Goal: Connect with others: Connect with other users

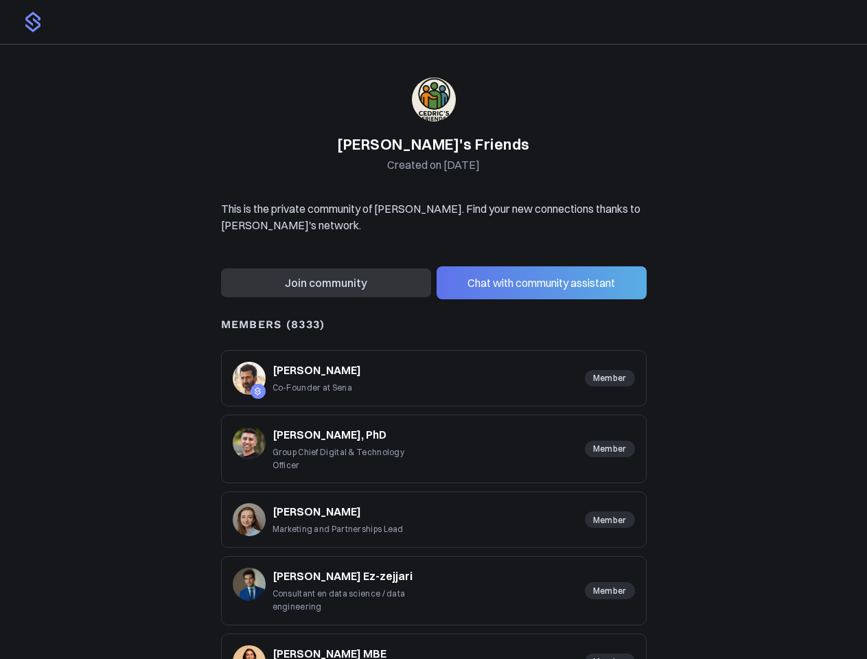
click at [433, 329] on div "MEMBERS (8333)" at bounding box center [434, 325] width 426 height 18
click at [541, 288] on button "Chat with community assistant" at bounding box center [541, 282] width 210 height 33
click at [434, 507] on div "Not on [PERSON_NAME] Marketing and Partnerships Lead Member" at bounding box center [434, 519] width 426 height 56
click at [434, 384] on div "On Sena [PERSON_NAME] Co-Founder at [GEOGRAPHIC_DATA] Member" at bounding box center [434, 378] width 426 height 56
click at [434, 448] on div "Not on Sena [PERSON_NAME], PhD Group Chief Digital & Technology Officer Member" at bounding box center [434, 449] width 426 height 69
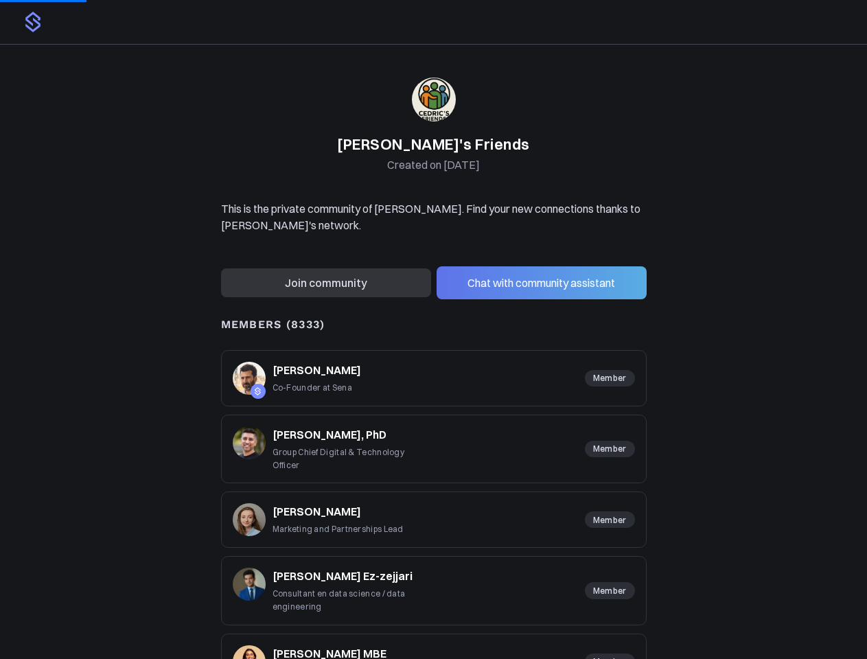
click at [434, 513] on div "Not on [PERSON_NAME] Marketing and Partnerships Lead Member" at bounding box center [434, 519] width 426 height 56
click at [434, 583] on div "Not on [PERSON_NAME] Ez-zejjari Consultant en data science / data engineering M…" at bounding box center [434, 590] width 426 height 69
click at [434, 642] on div "Not on [PERSON_NAME] [PERSON_NAME] MBE Director of Operations Member" at bounding box center [434, 661] width 426 height 56
